Goal: Information Seeking & Learning: Compare options

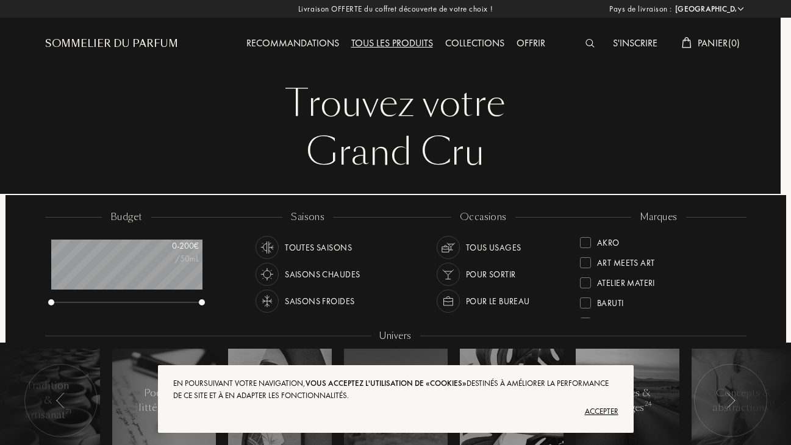
select select "FR"
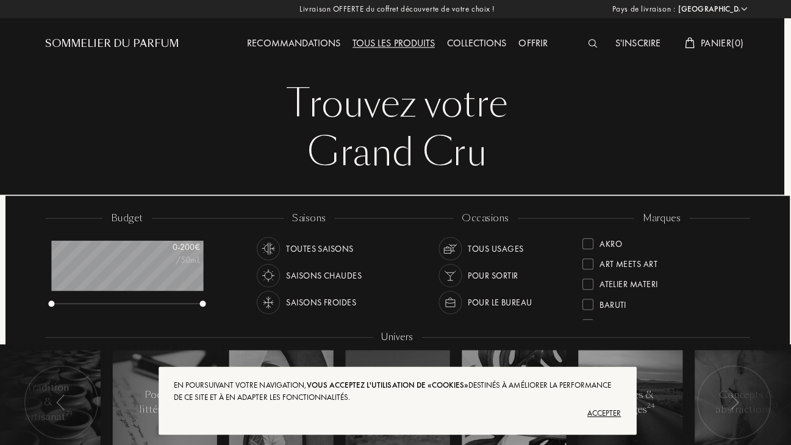
scroll to position [61, 151]
click at [607, 408] on div "Accepter" at bounding box center [395, 412] width 445 height 20
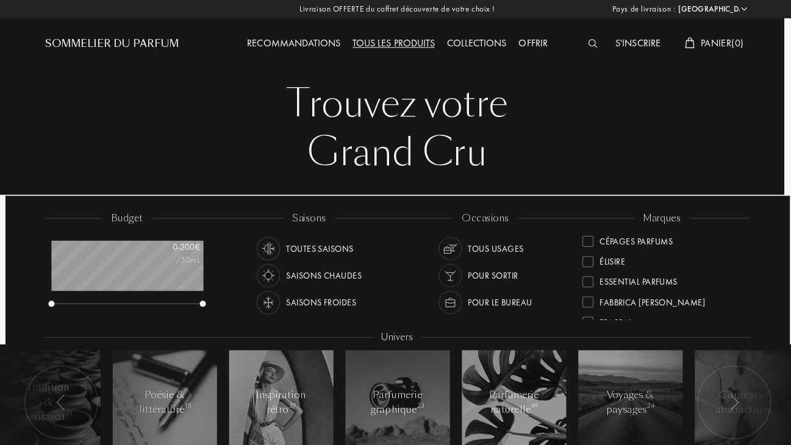
scroll to position [126, 0]
click at [601, 256] on div "Élisire" at bounding box center [610, 255] width 26 height 16
click at [590, 235] on div at bounding box center [585, 235] width 11 height 11
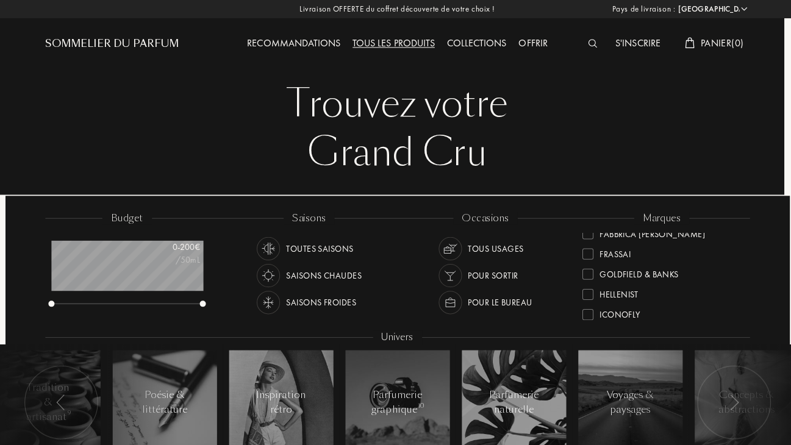
scroll to position [192, 0]
click at [587, 249] on div at bounding box center [585, 251] width 11 height 11
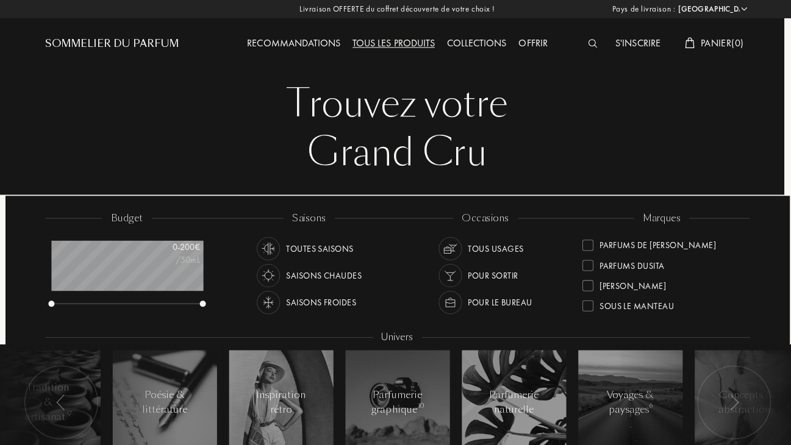
click at [589, 259] on div at bounding box center [585, 264] width 11 height 11
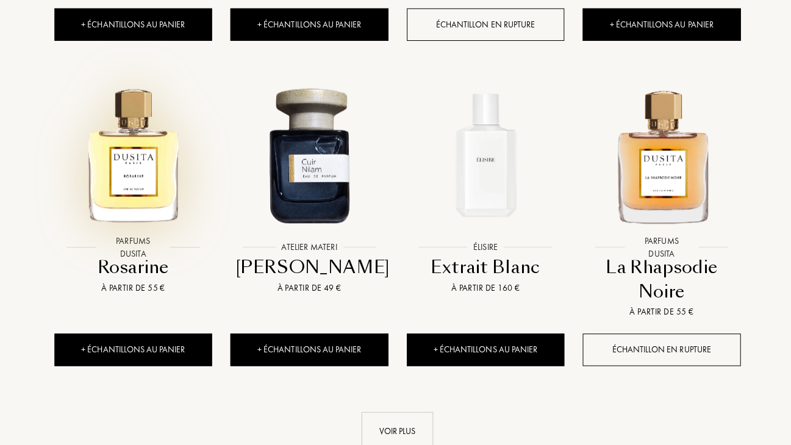
scroll to position [1125, 0]
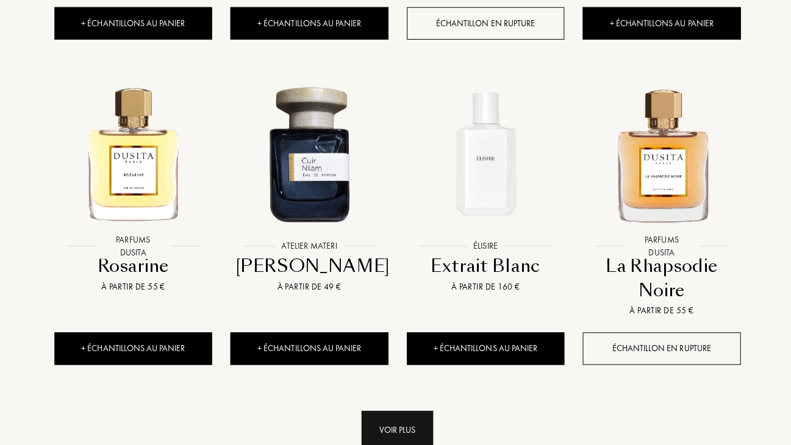
click at [381, 424] on div "Voir plus" at bounding box center [395, 428] width 71 height 38
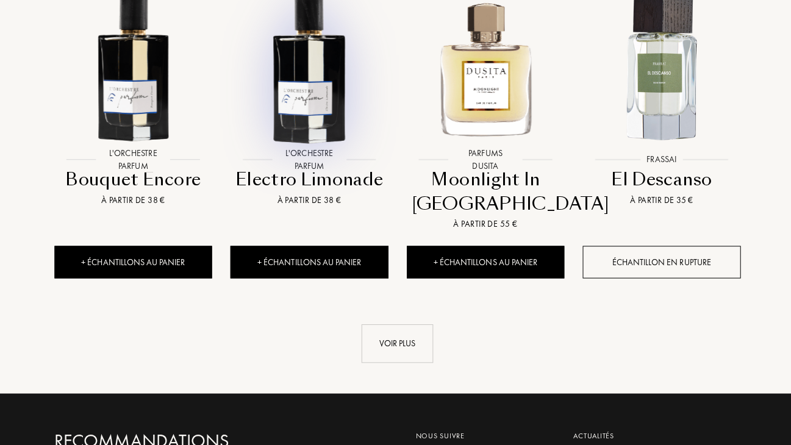
scroll to position [2153, 0]
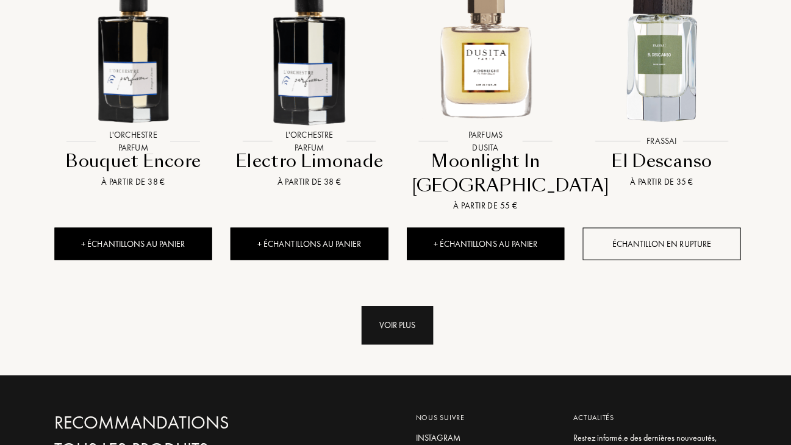
click at [380, 319] on div "Voir plus" at bounding box center [395, 324] width 71 height 38
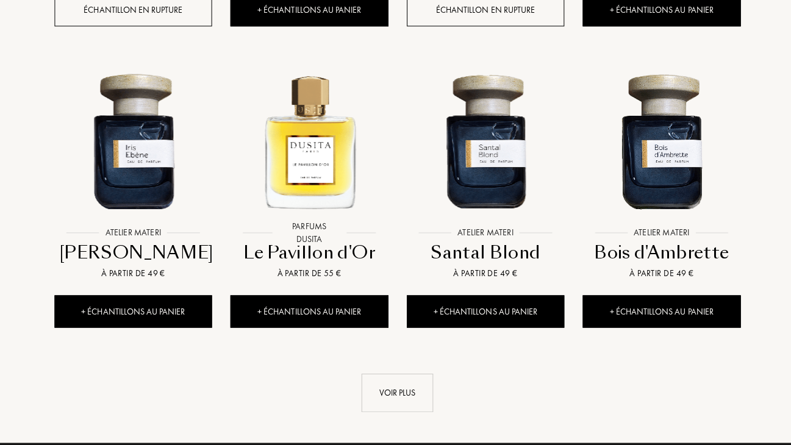
scroll to position [3013, 0]
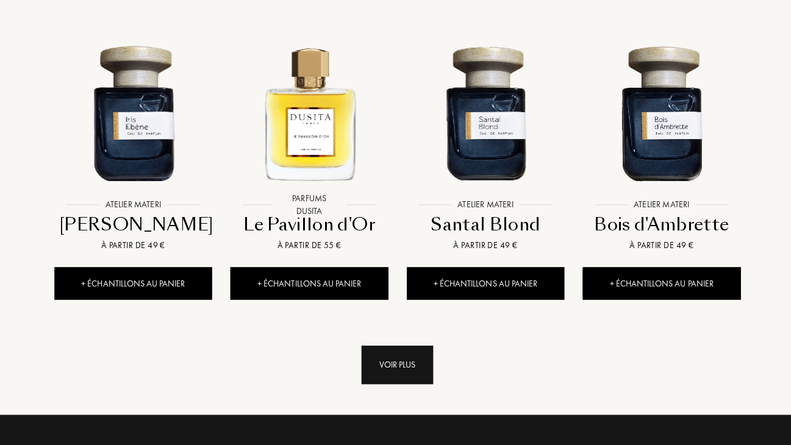
click at [381, 354] on div "Voir plus" at bounding box center [395, 364] width 71 height 38
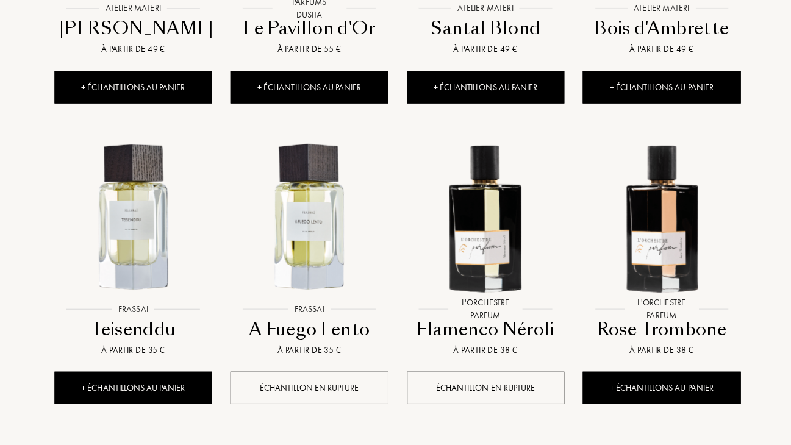
scroll to position [3230, 0]
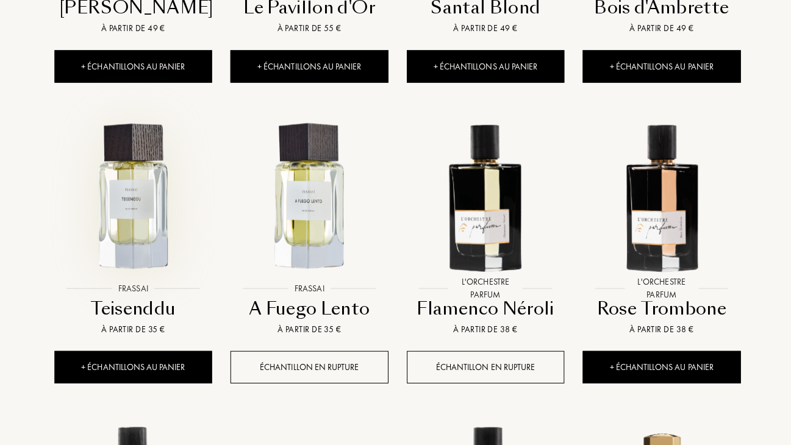
click at [132, 234] on img at bounding box center [133, 196] width 158 height 158
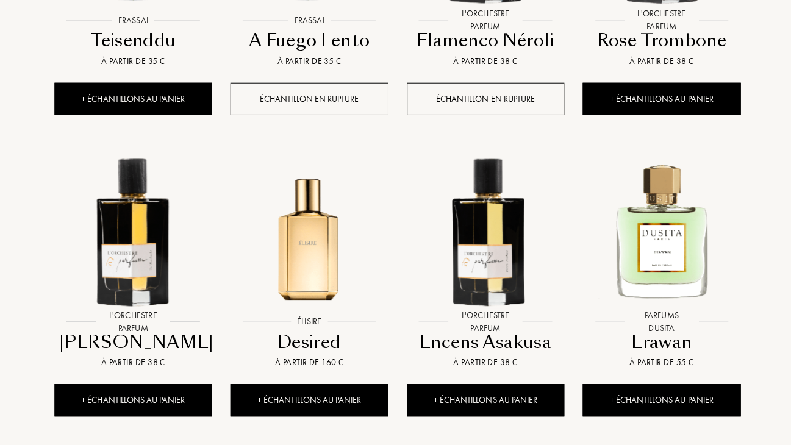
scroll to position [3504, 0]
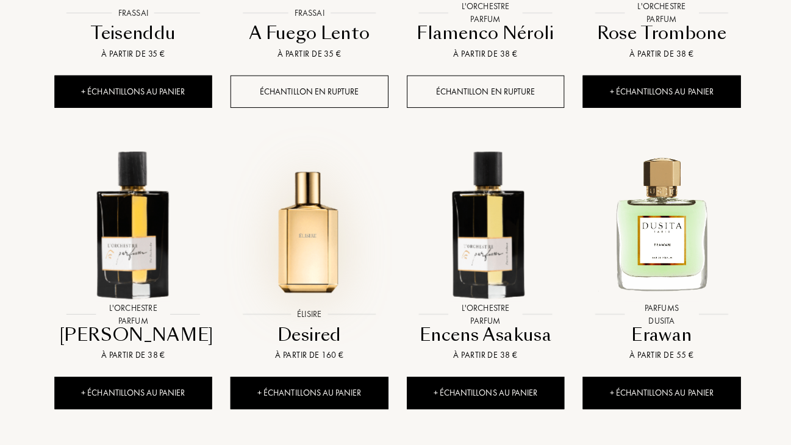
click at [315, 238] on img at bounding box center [308, 222] width 158 height 158
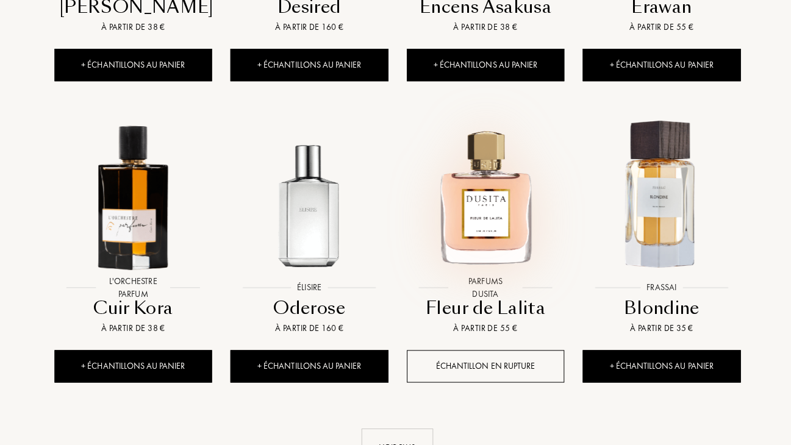
scroll to position [3832, 0]
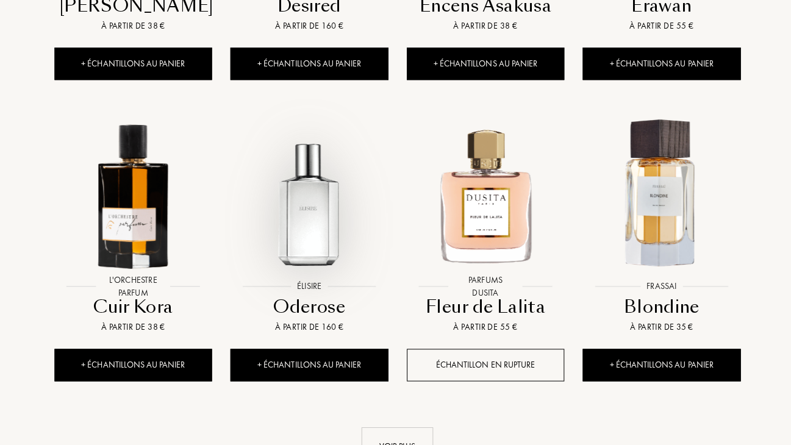
click at [322, 227] on img at bounding box center [308, 194] width 158 height 158
click at [498, 219] on img at bounding box center [483, 194] width 158 height 158
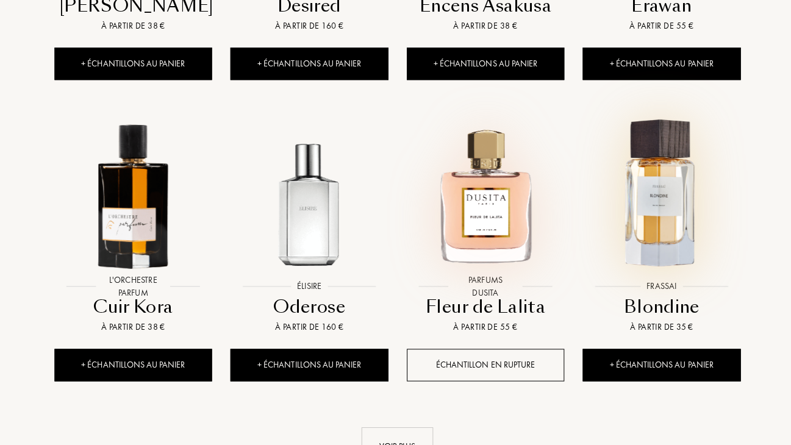
click at [647, 211] on img at bounding box center [658, 194] width 158 height 158
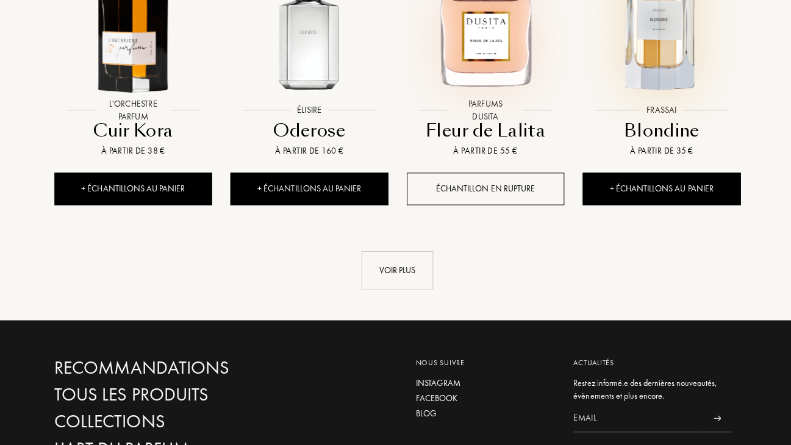
scroll to position [4020, 0]
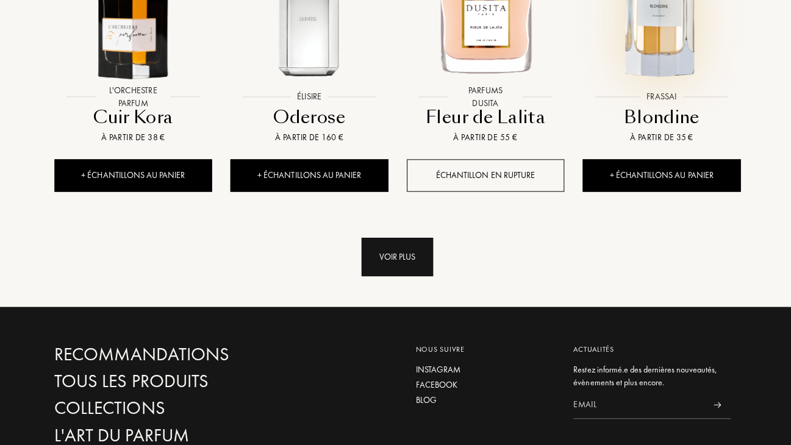
click at [406, 251] on div "Voir plus" at bounding box center [395, 256] width 71 height 38
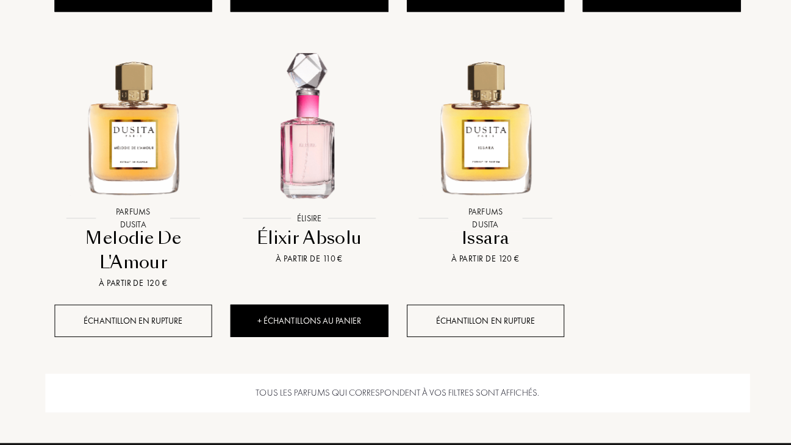
scroll to position [4779, 0]
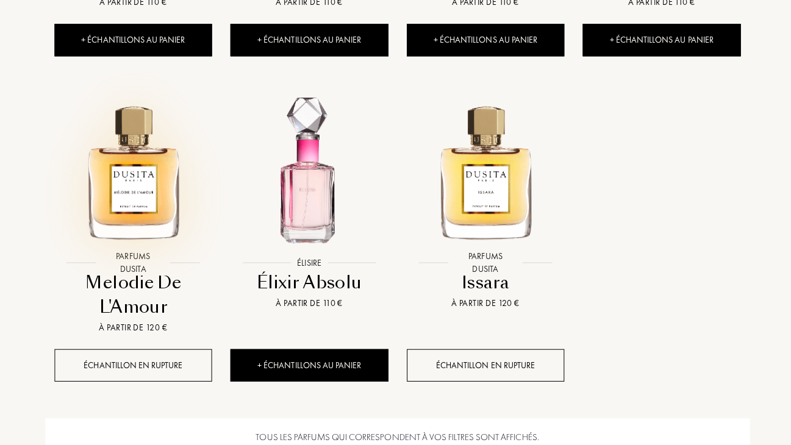
click at [145, 204] on img at bounding box center [133, 170] width 158 height 158
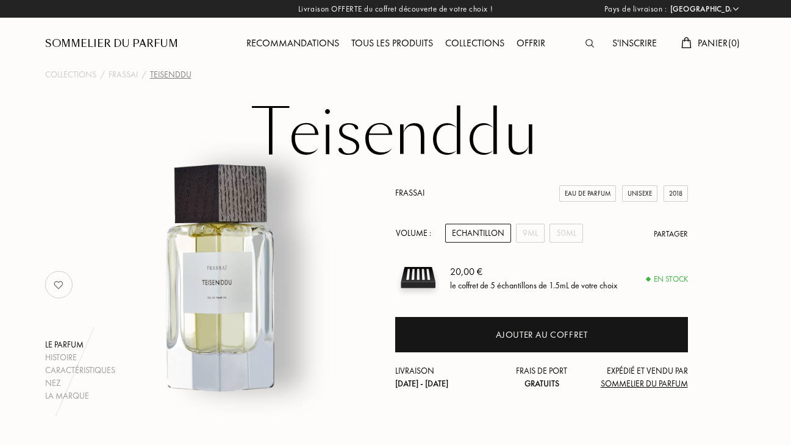
select select "FR"
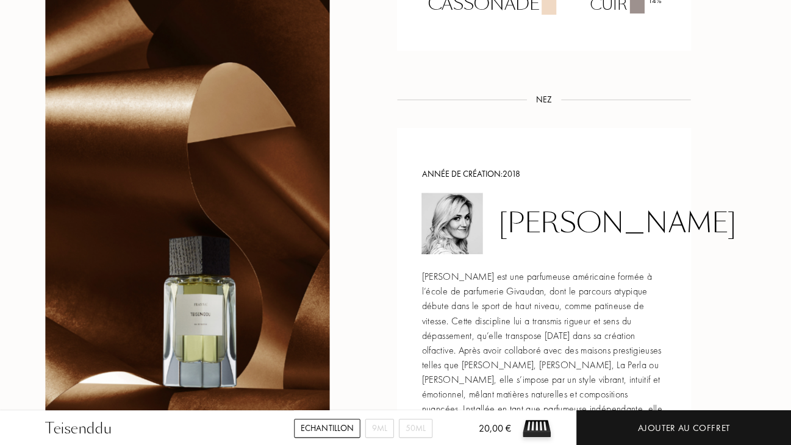
scroll to position [1276, 0]
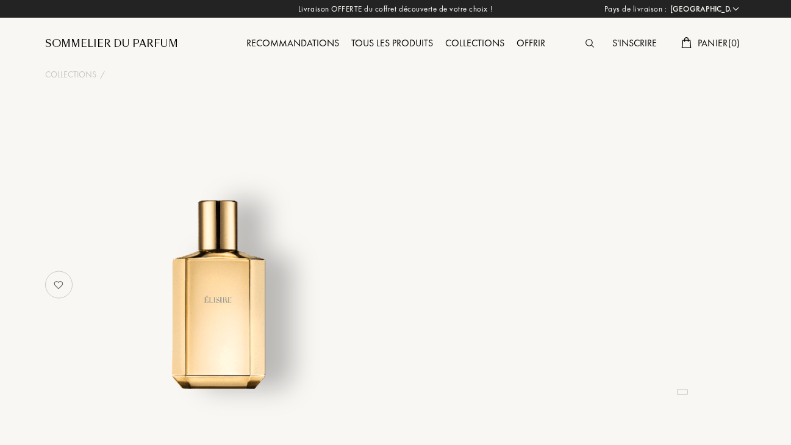
select select "FR"
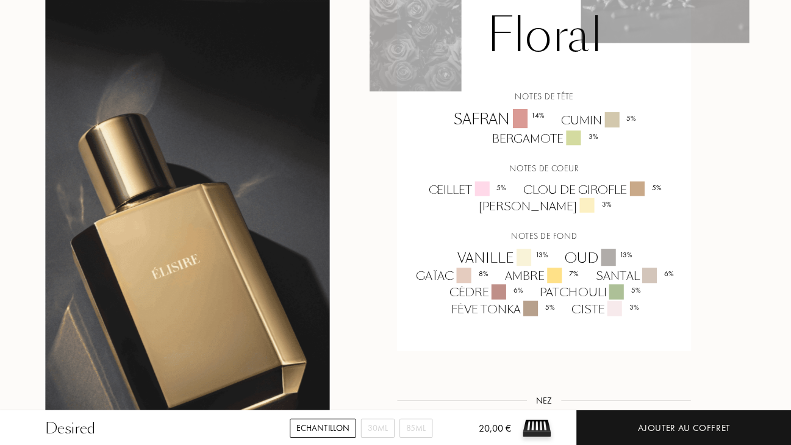
scroll to position [928, 0]
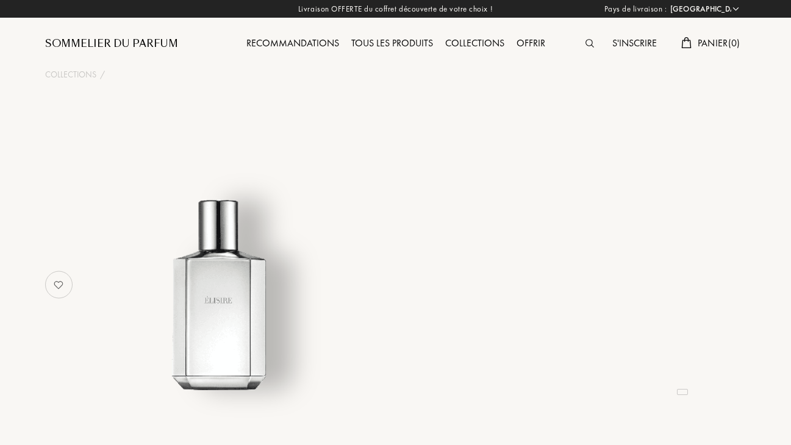
select select "FR"
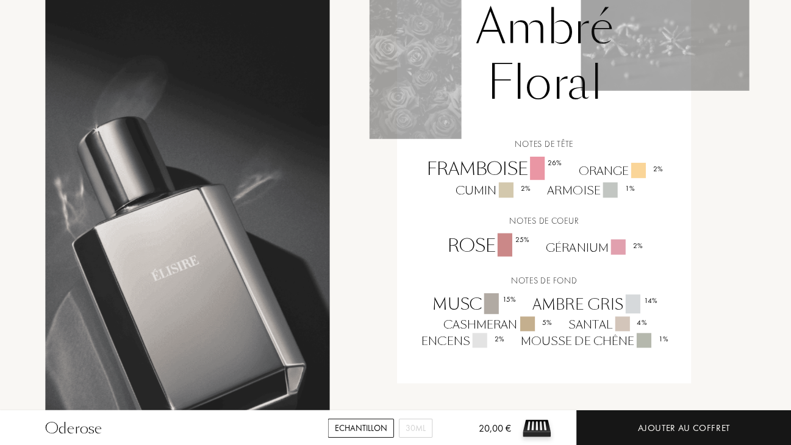
scroll to position [879, 0]
